Goal: Check status: Check status

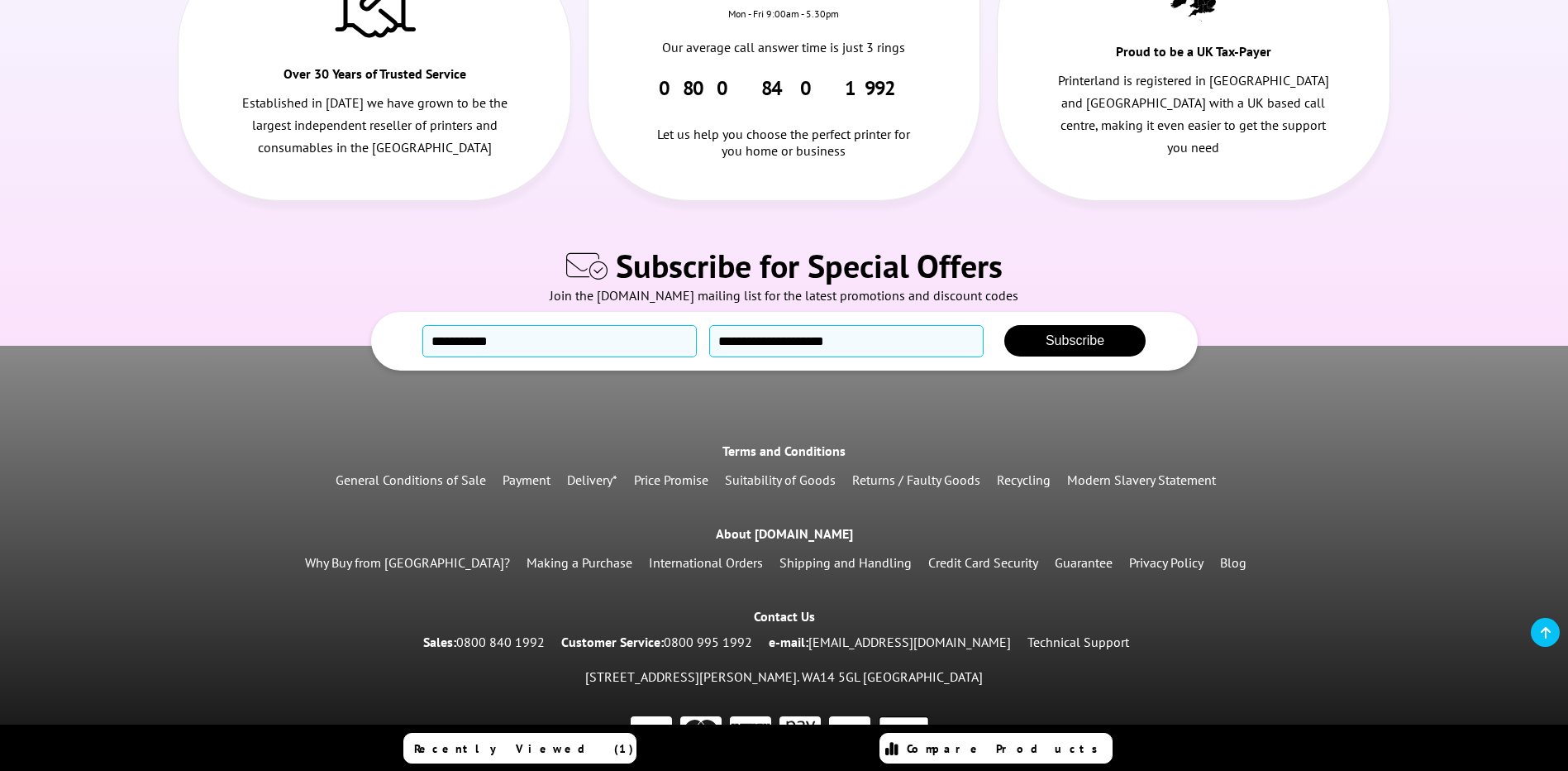
scroll to position [780, 0]
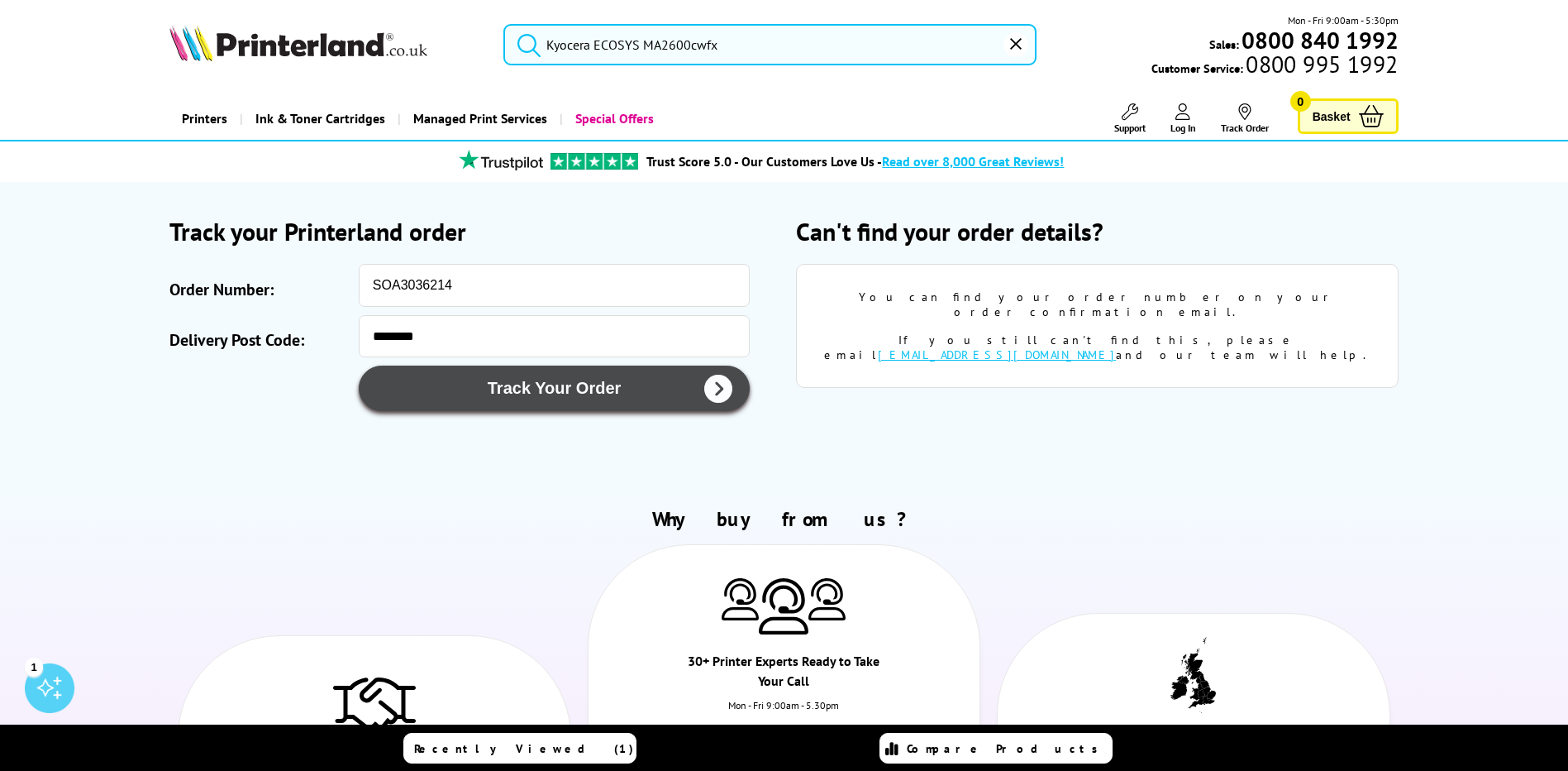
click at [577, 402] on button "Track Your Order" at bounding box center [554, 388] width 391 height 46
